Goal: Task Accomplishment & Management: Use online tool/utility

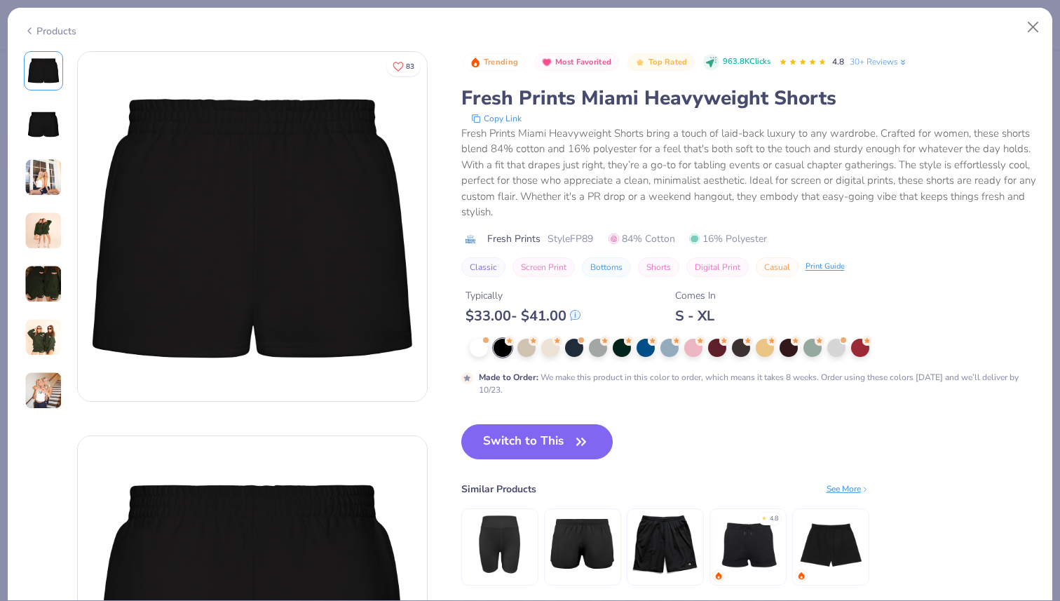
click at [44, 177] on img at bounding box center [44, 177] width 38 height 38
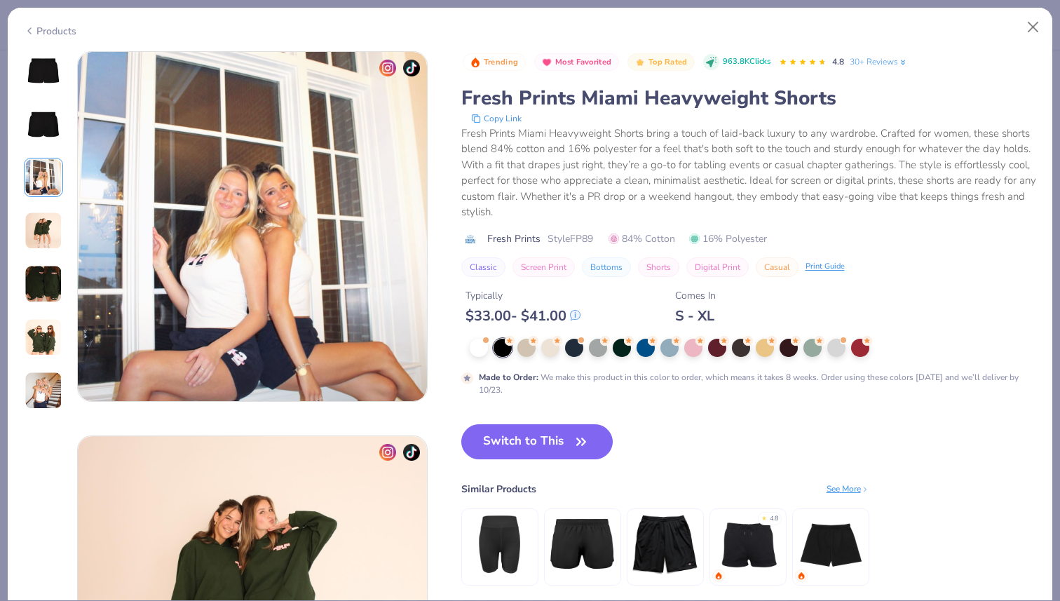
click at [39, 226] on img at bounding box center [44, 231] width 38 height 38
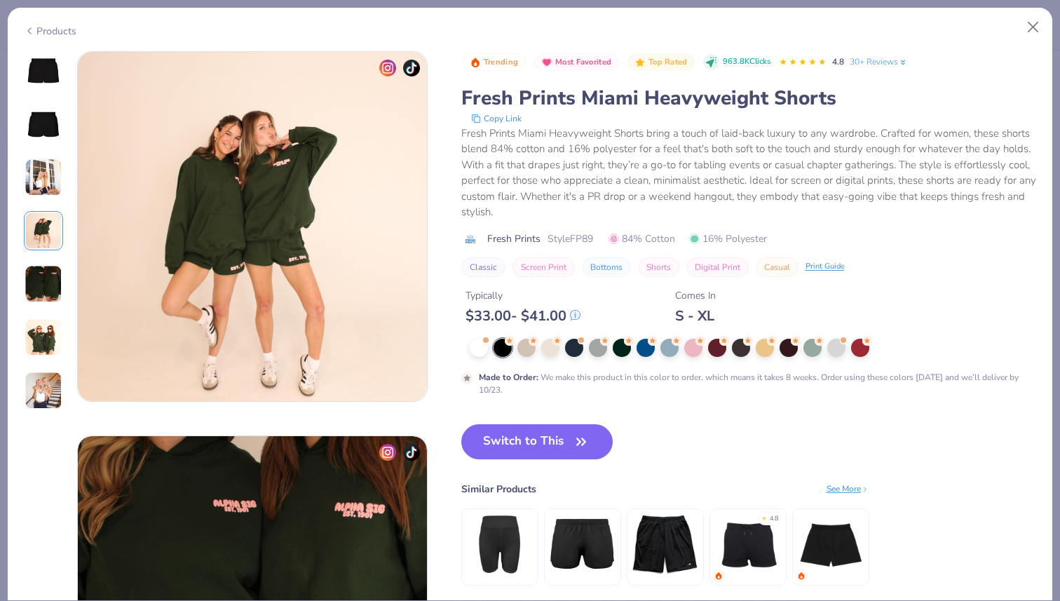
click at [29, 292] on img at bounding box center [44, 284] width 38 height 38
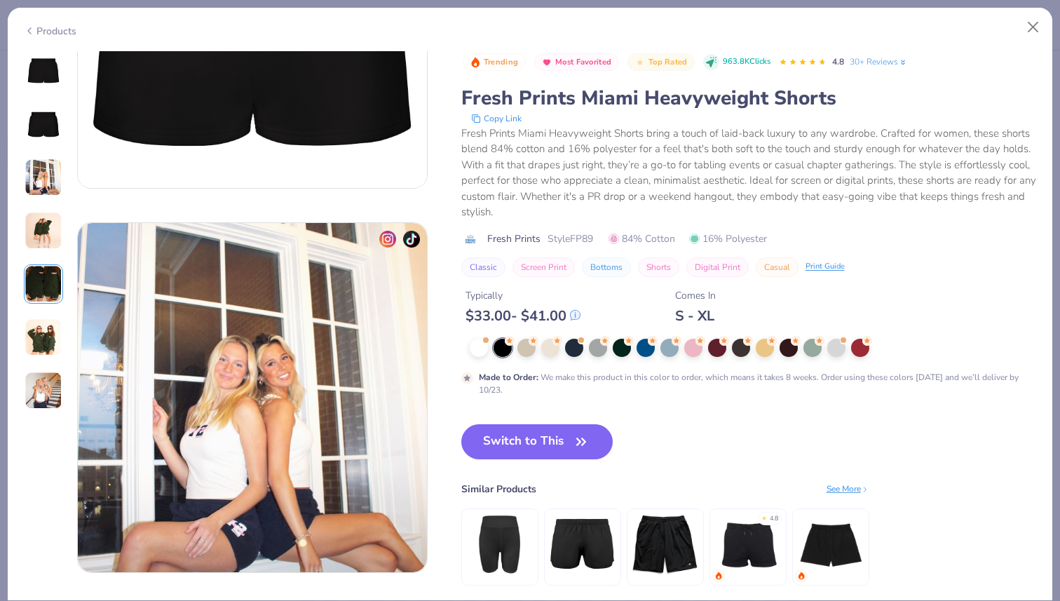
scroll to position [315, 0]
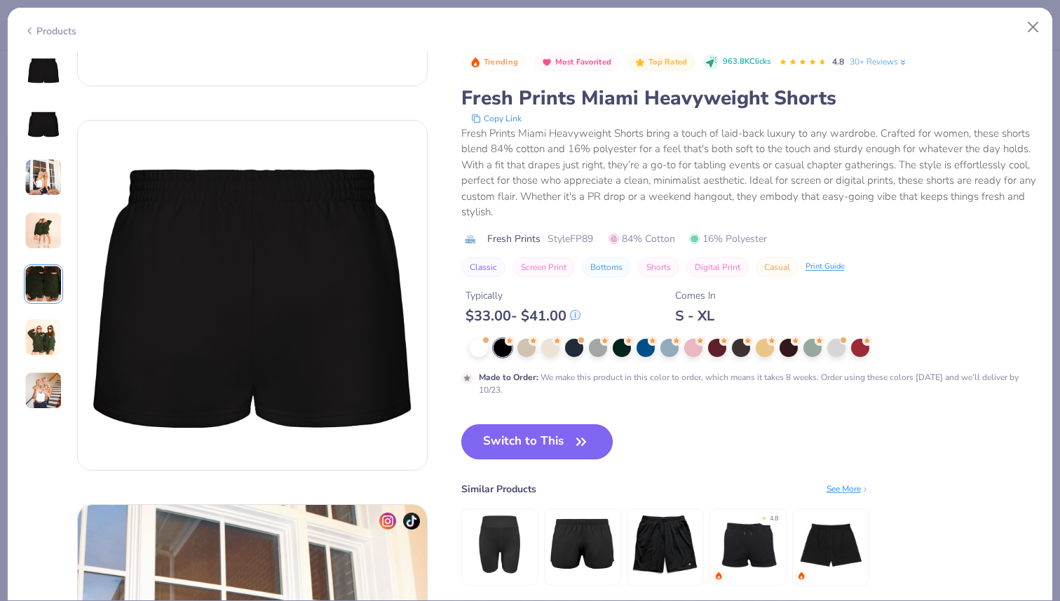
click at [524, 444] on button "Switch to This" at bounding box center [537, 441] width 152 height 35
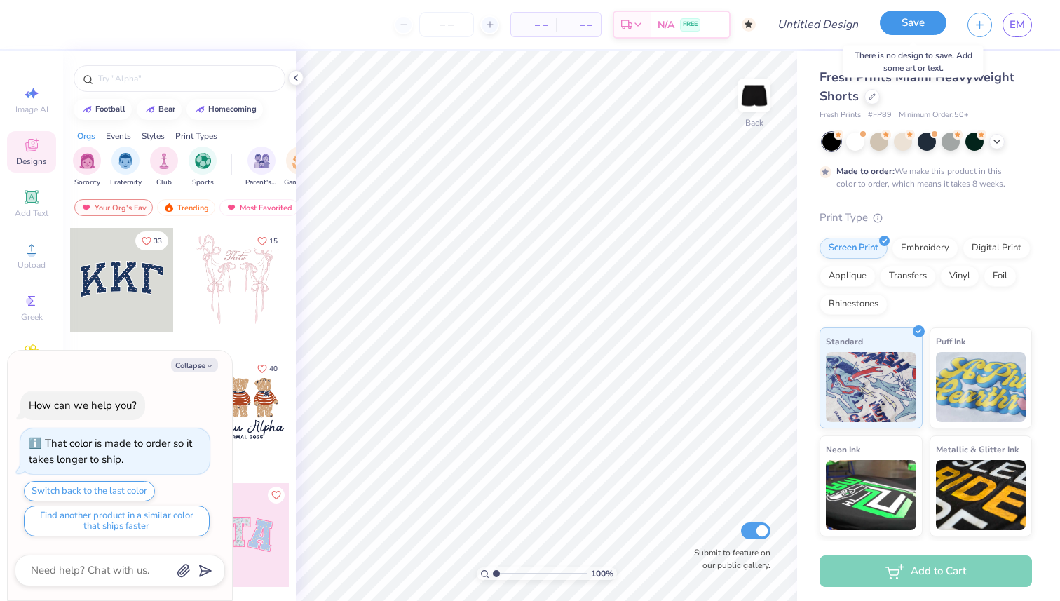
click at [920, 32] on button "Save" at bounding box center [913, 23] width 67 height 25
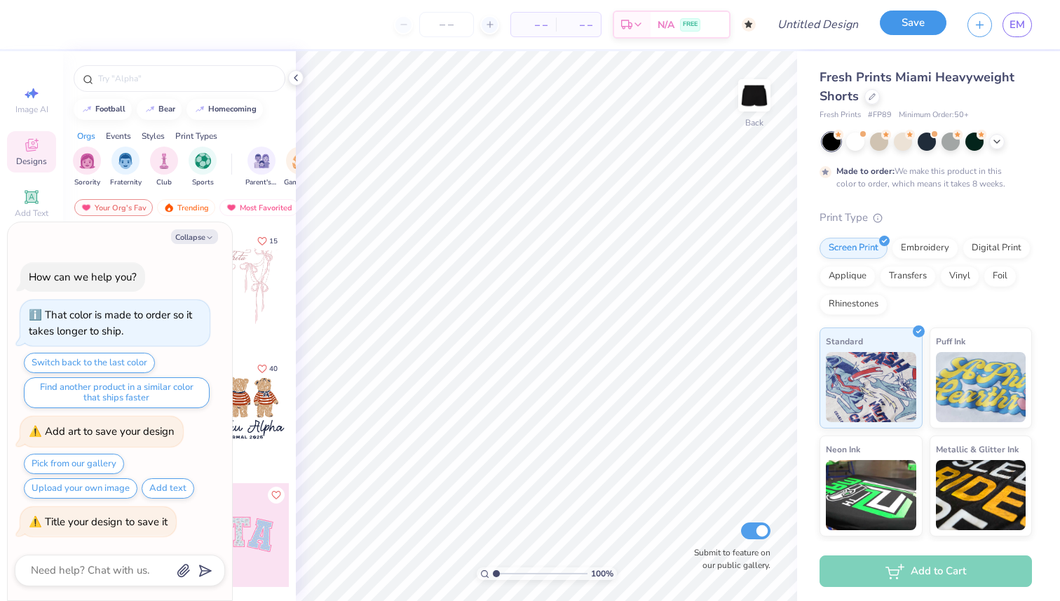
click at [921, 32] on button "Save" at bounding box center [913, 23] width 67 height 25
type textarea "x"
